Goal: Transaction & Acquisition: Download file/media

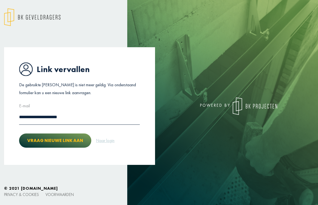
click at [57, 141] on button "Vraag nieuwe link aan" at bounding box center [55, 140] width 72 height 14
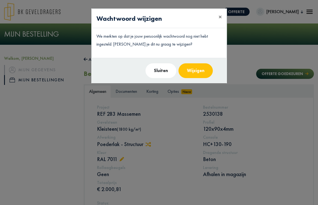
click at [198, 71] on button "Wijzigen" at bounding box center [196, 70] width 34 height 15
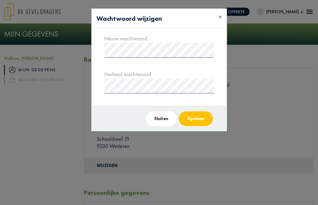
click at [188, 121] on button "Opslaan" at bounding box center [196, 118] width 34 height 15
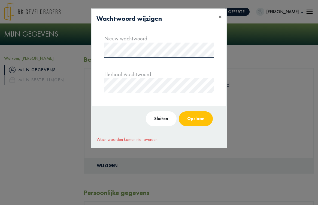
click at [197, 120] on button "Opslaan" at bounding box center [196, 118] width 34 height 15
click at [196, 123] on button "Opslaan" at bounding box center [196, 118] width 34 height 15
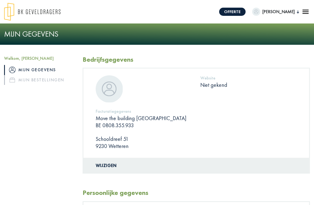
click at [33, 70] on link "Mijn gegevens" at bounding box center [39, 70] width 70 height 10
click at [28, 78] on link "Mijn bestellingen" at bounding box center [39, 80] width 70 height 10
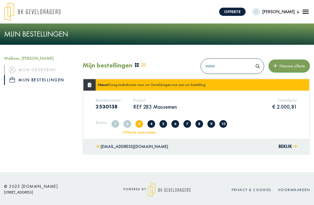
click at [148, 105] on p "REF 283 Massemen" at bounding box center [155, 106] width 44 height 7
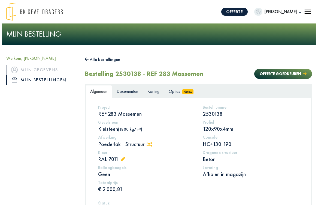
scroll to position [1, 0]
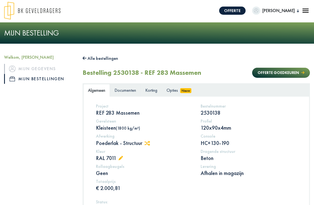
click at [118, 91] on span "Documenten" at bounding box center [126, 90] width 22 height 6
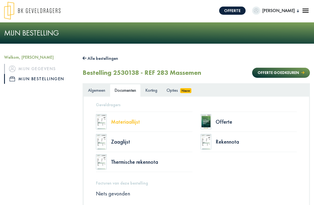
click at [125, 121] on div "Materiaallijst" at bounding box center [152, 121] width 82 height 5
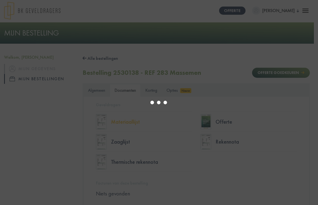
type input "*"
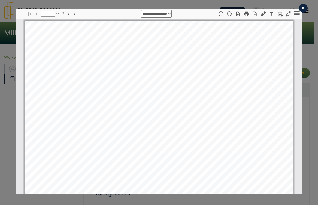
select select "****"
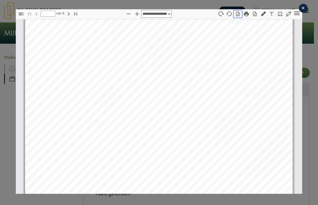
click at [236, 16] on icon "button" at bounding box center [238, 14] width 4 height 5
click at [253, 14] on icon "button" at bounding box center [255, 14] width 4 height 5
